Goal: Navigation & Orientation: Find specific page/section

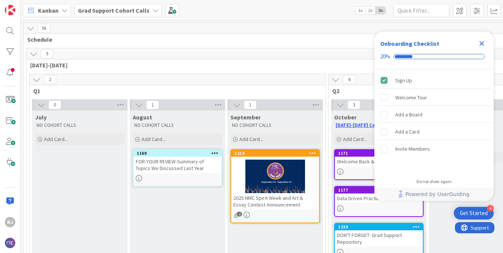
click at [484, 44] on icon "Close Checklist" at bounding box center [481, 43] width 9 height 9
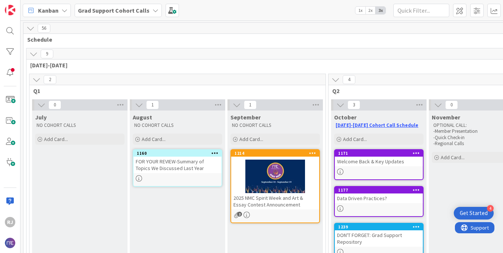
click at [125, 11] on b "Grad Support Cohort Calls" at bounding box center [114, 10] width 72 height 7
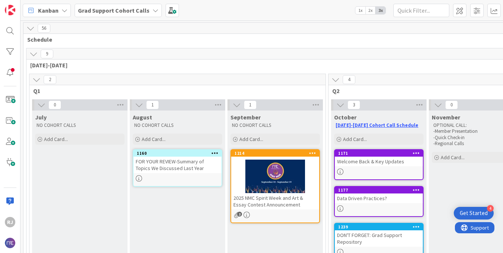
click at [136, 9] on b "Grad Support Cohort Calls" at bounding box center [114, 10] width 72 height 7
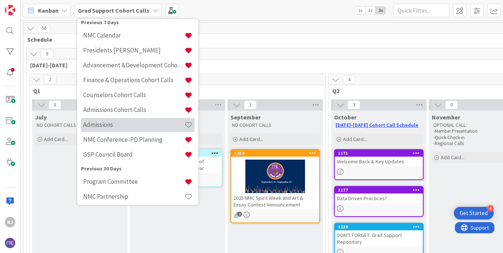
scroll to position [101, 0]
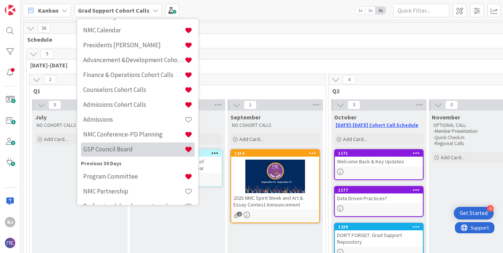
click at [125, 151] on h4 "GSP Council Board" at bounding box center [133, 149] width 101 height 7
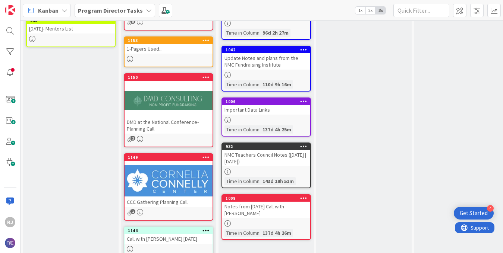
scroll to position [269, 0]
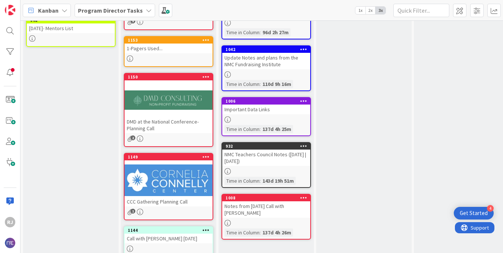
click at [161, 197] on div "CCC Gathering Planning Call" at bounding box center [168, 202] width 88 height 10
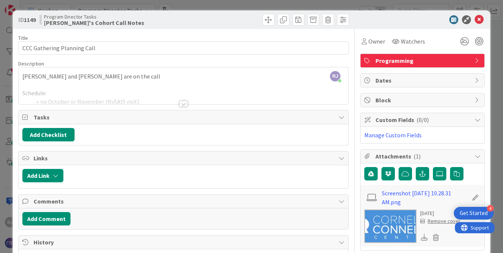
click at [185, 105] on div at bounding box center [183, 104] width 8 height 6
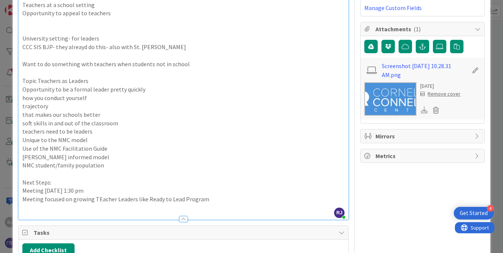
scroll to position [129, 0]
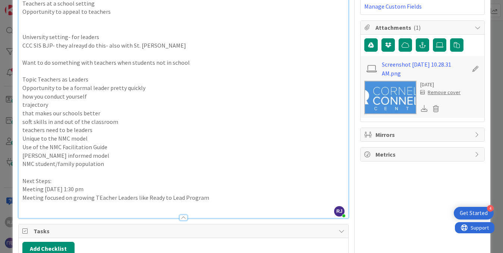
click at [98, 197] on p "Meeting focused on growing TEacher Leaders like Ready to Lead Program" at bounding box center [183, 198] width 322 height 9
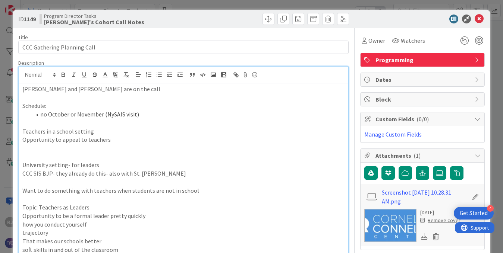
scroll to position [0, 0]
